Goal: Transaction & Acquisition: Purchase product/service

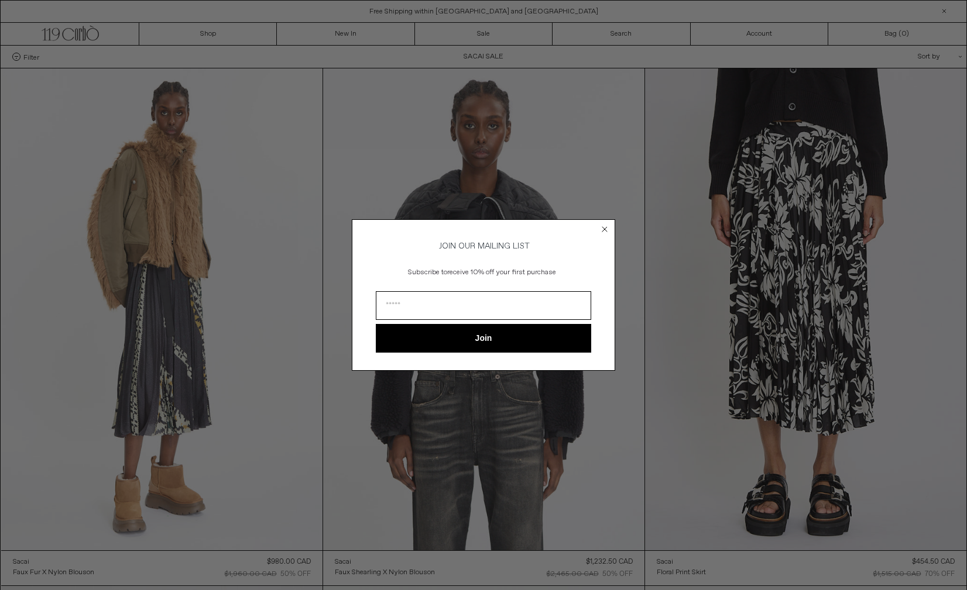
click at [604, 227] on icon "Close dialog" at bounding box center [604, 229] width 5 height 5
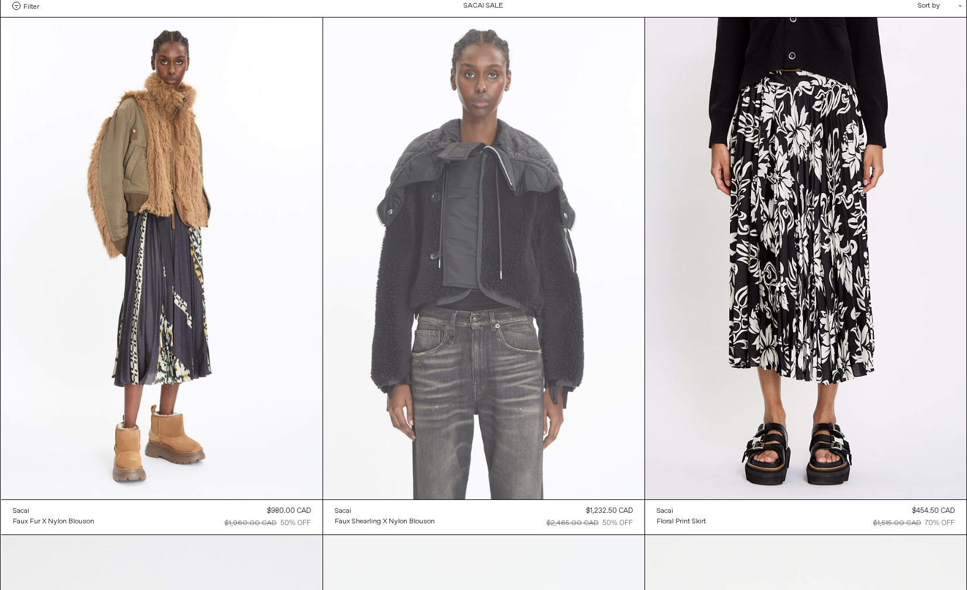
scroll to position [60, 0]
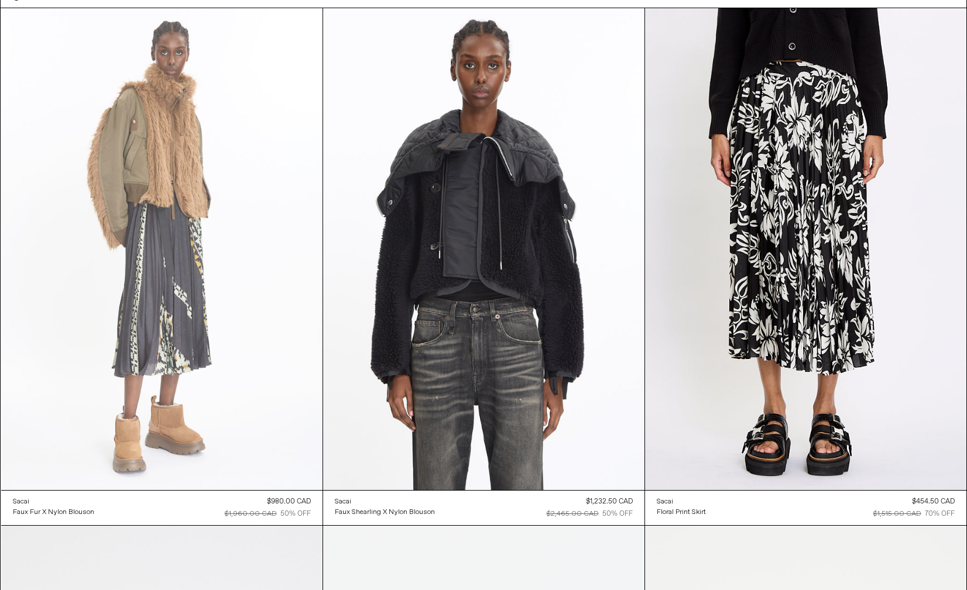
click at [205, 373] on at bounding box center [161, 249] width 321 height 482
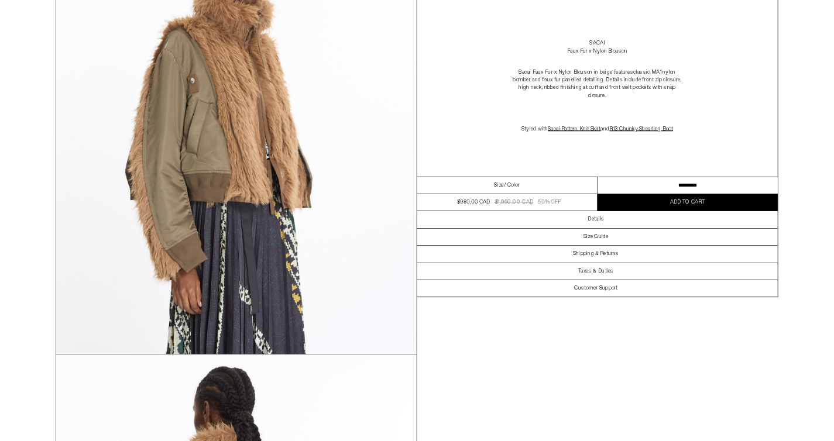
scroll to position [2529, 0]
